Goal: Task Accomplishment & Management: Manage account settings

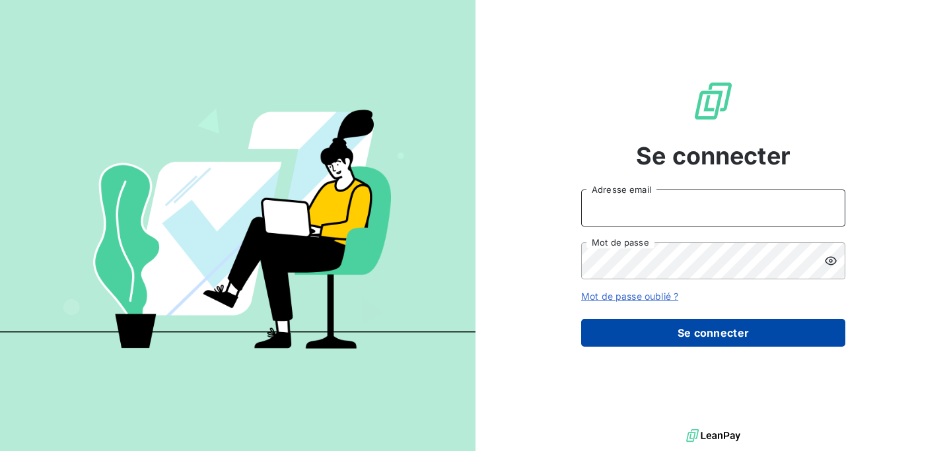
type input "accounting@junto.fr"
click at [664, 340] on button "Se connecter" at bounding box center [713, 333] width 264 height 28
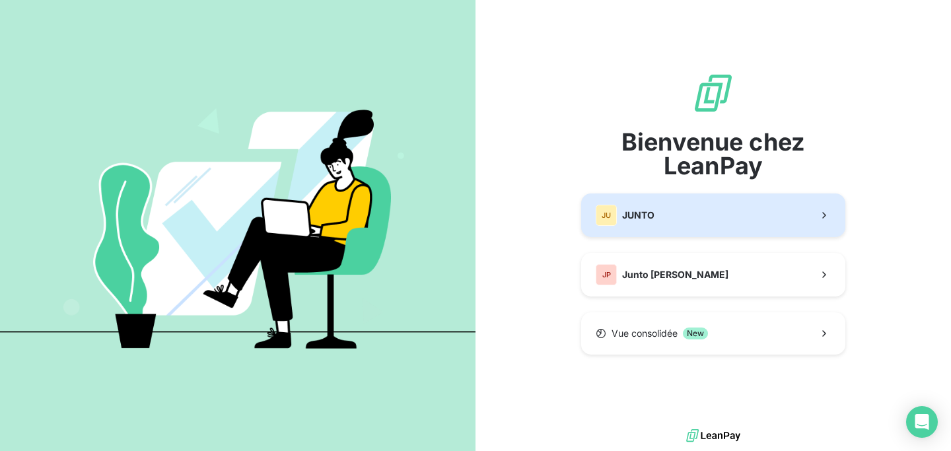
click at [690, 224] on button "JU JUNTO" at bounding box center [713, 215] width 264 height 44
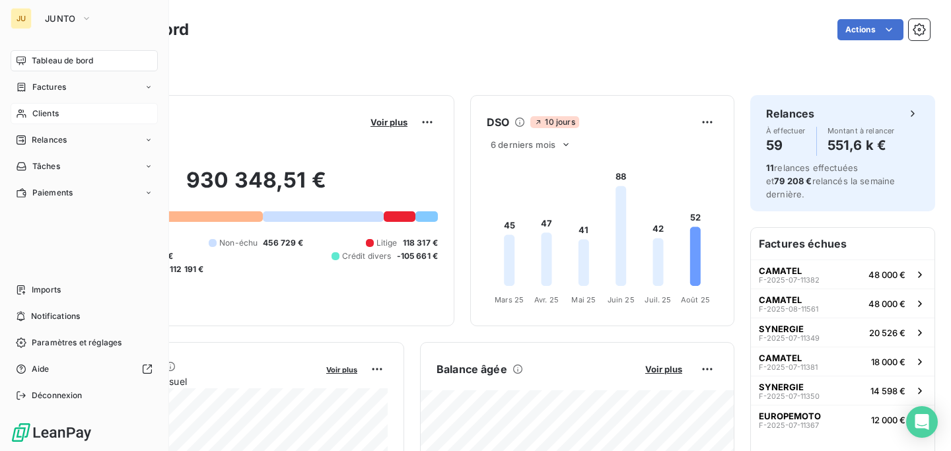
click at [36, 114] on span "Clients" at bounding box center [45, 114] width 26 height 12
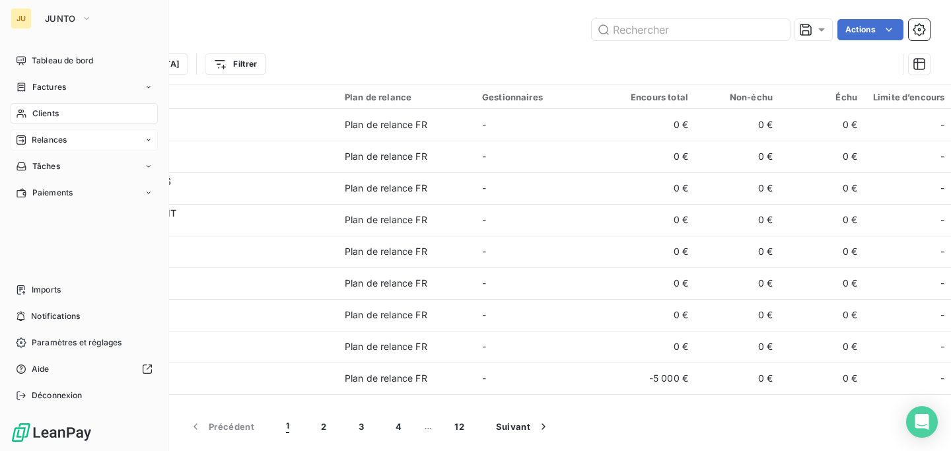
click at [42, 141] on span "Relances" at bounding box center [49, 140] width 35 height 12
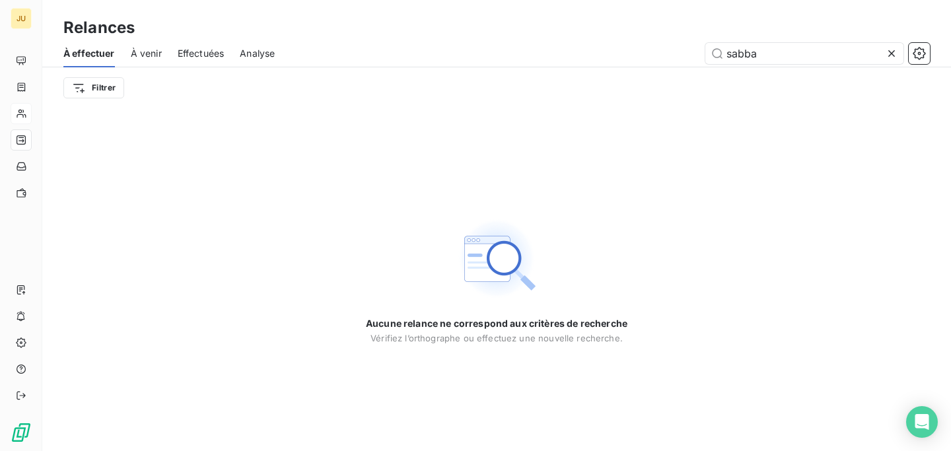
click at [135, 50] on span "À venir" at bounding box center [146, 53] width 31 height 13
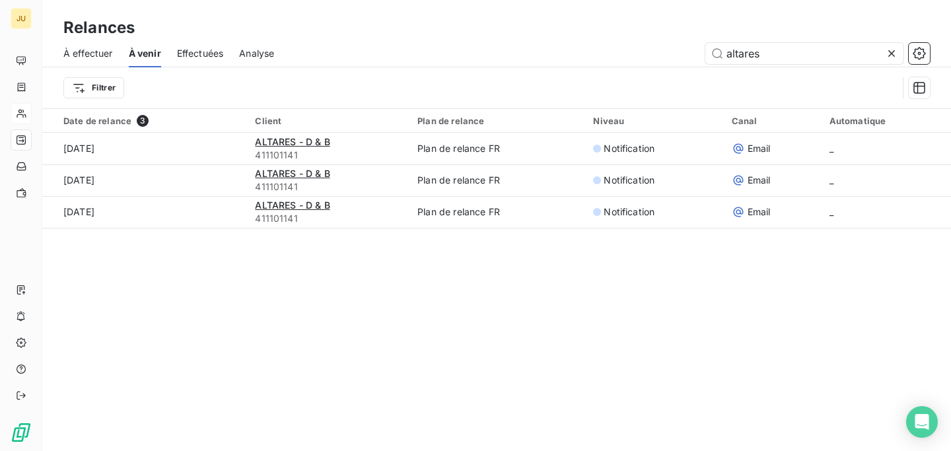
click at [98, 55] on span "À effectuer" at bounding box center [88, 53] width 50 height 13
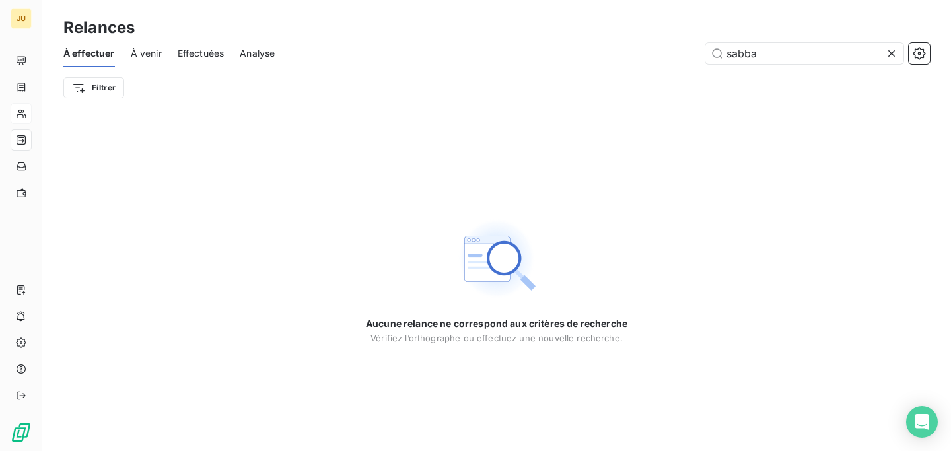
click at [896, 53] on icon at bounding box center [890, 53] width 13 height 13
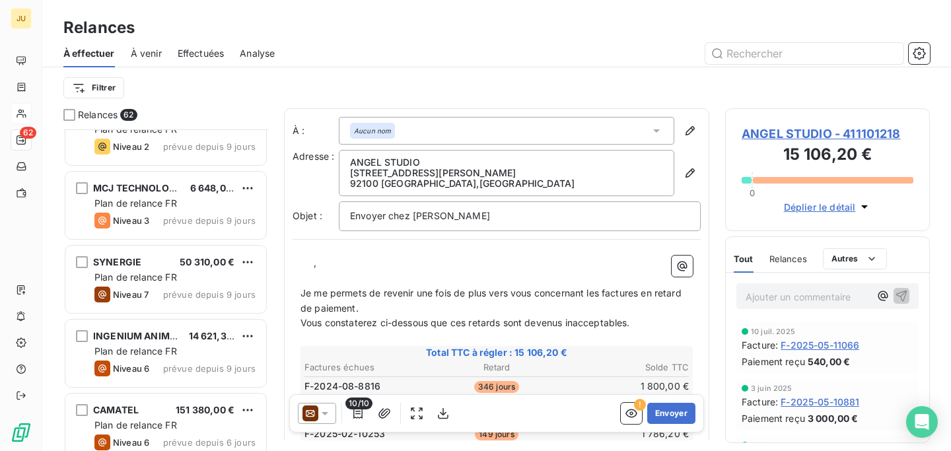
scroll to position [1516, 0]
